Goal: Task Accomplishment & Management: Manage account settings

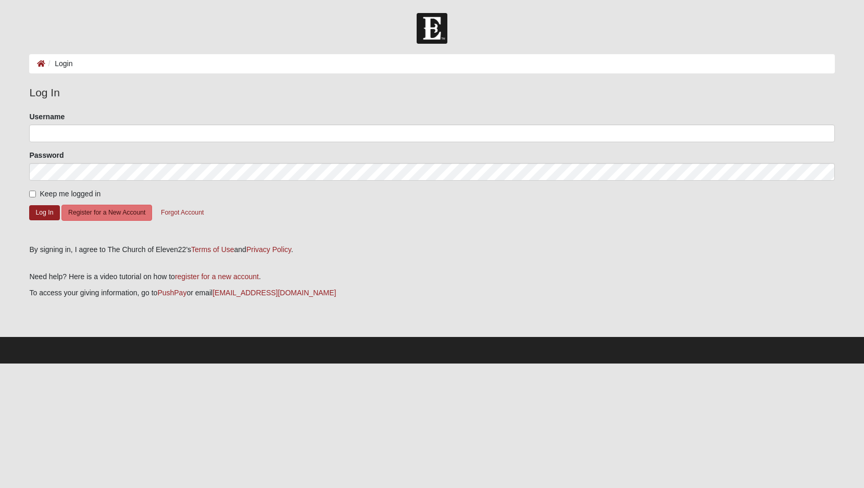
click at [65, 123] on div "Username" at bounding box center [431, 126] width 805 height 31
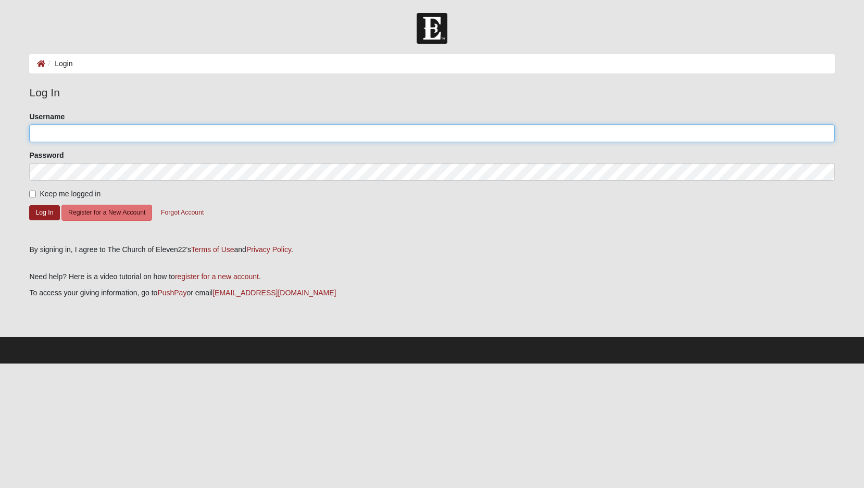
click at [69, 133] on input "Username" at bounding box center [431, 133] width 805 height 18
type input "a.orgunov"
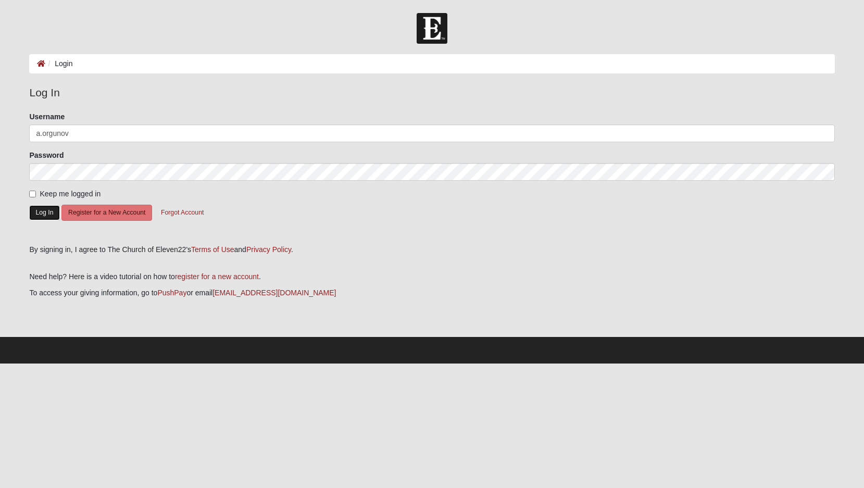
click at [37, 213] on button "Log In" at bounding box center [44, 212] width 30 height 15
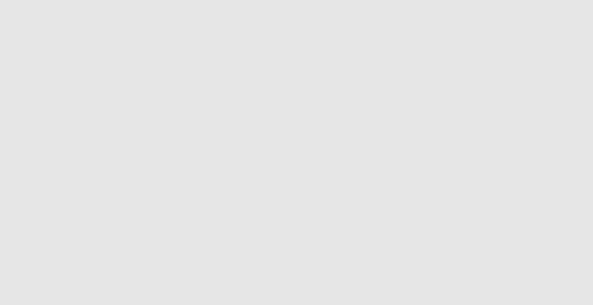
scroll to position [156, 0]
click at [386, 100] on button "Toggle Play Pause" at bounding box center [296, 153] width 532 height 305
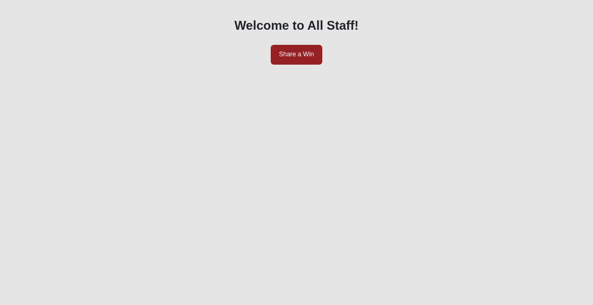
scroll to position [0, 0]
